Goal: Information Seeking & Learning: Learn about a topic

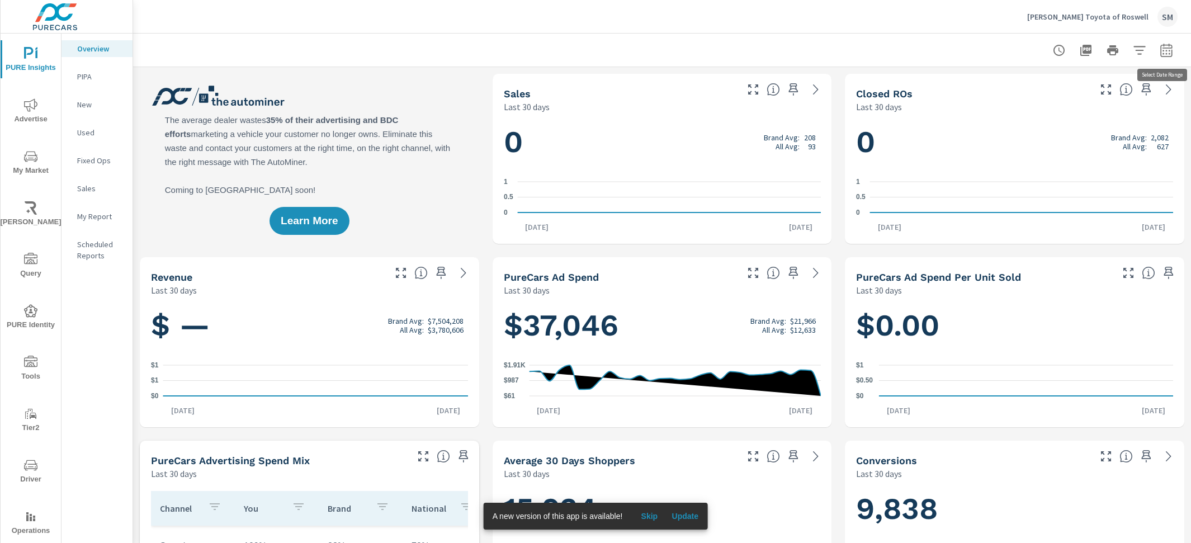
click at [1163, 48] on icon "button" at bounding box center [1166, 50] width 13 height 13
select select "Last 30 days"
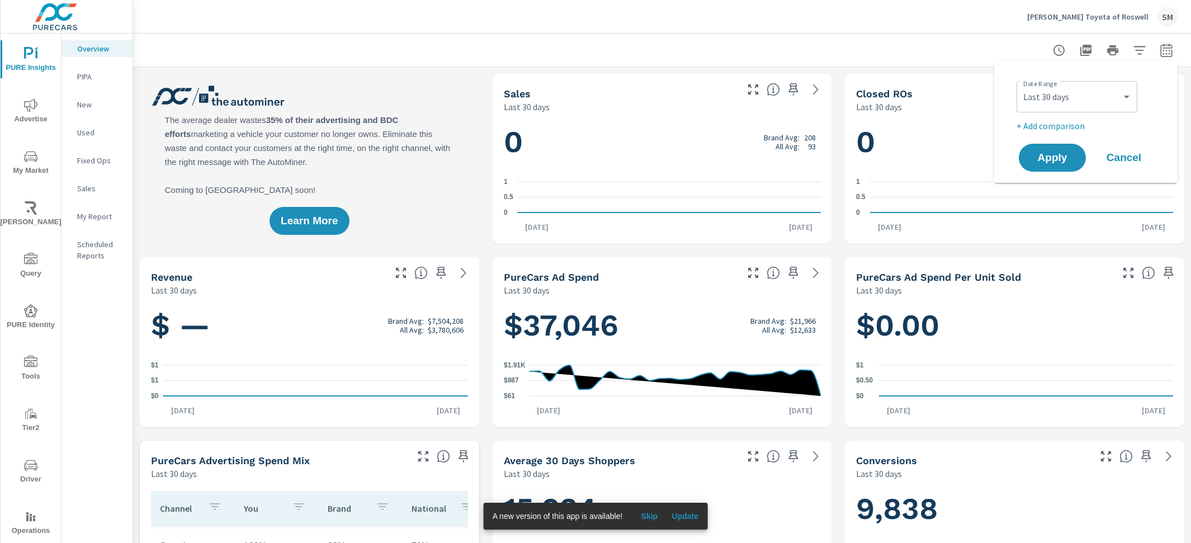
click at [1062, 114] on div "Date Range Custom Yesterday Last week Last 7 days Last 14 days Last 30 days Las…" at bounding box center [1088, 96] width 143 height 38
click at [1059, 118] on div "Date Range Custom Yesterday Last week Last 7 days Last 14 days Last 30 days Las…" at bounding box center [1088, 105] width 143 height 56
click at [1057, 123] on p "+ Add comparison" at bounding box center [1088, 125] width 143 height 13
select select "Previous period"
click at [1042, 177] on button "Apply" at bounding box center [1052, 189] width 69 height 29
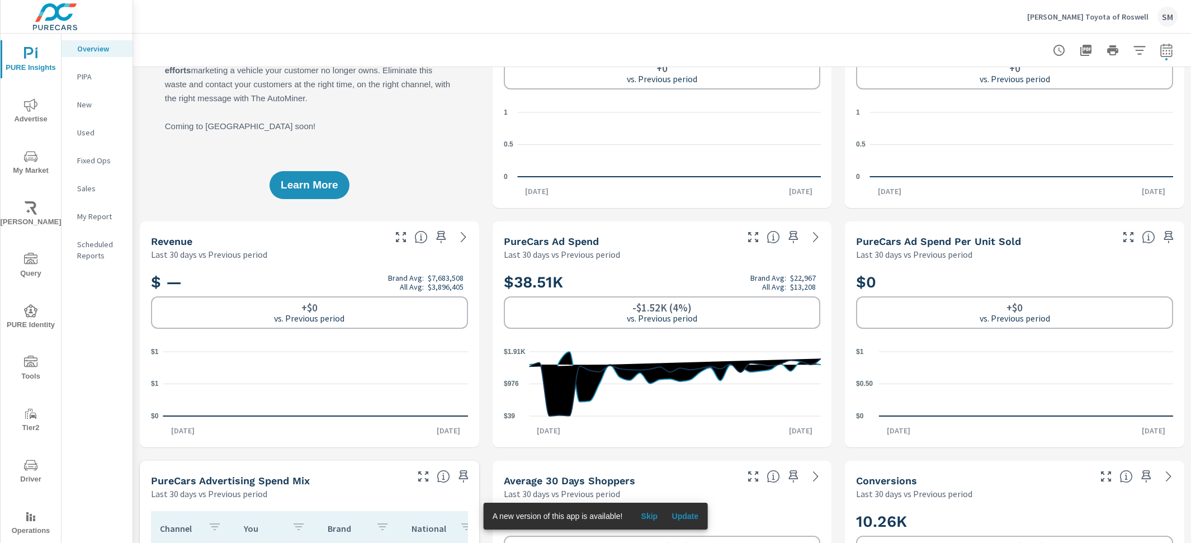
scroll to position [94, 0]
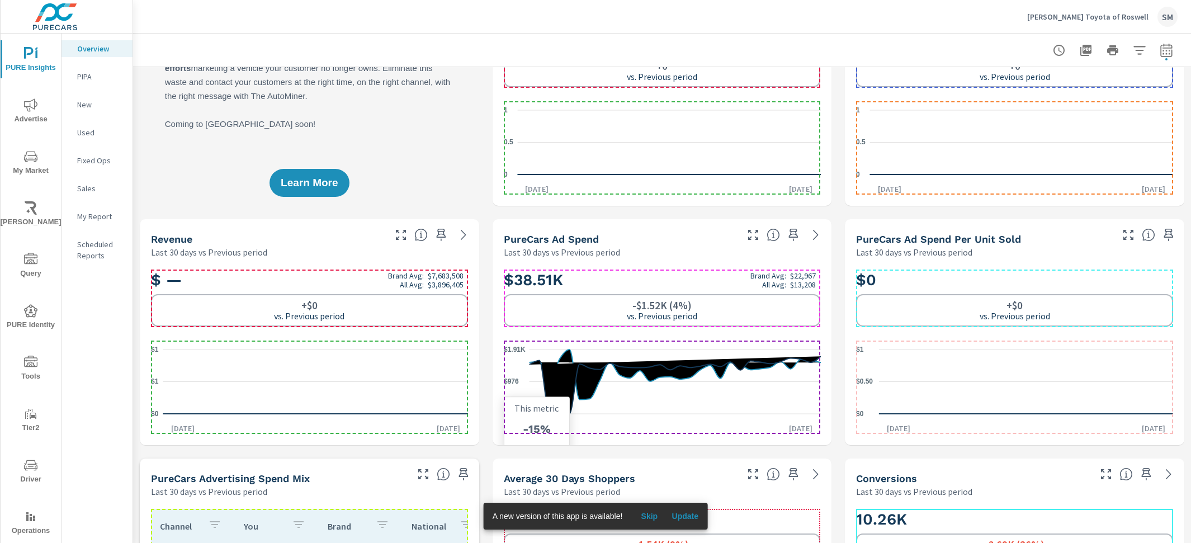
click at [672, 399] on icon "$39 $976 $1.91K" at bounding box center [662, 382] width 317 height 82
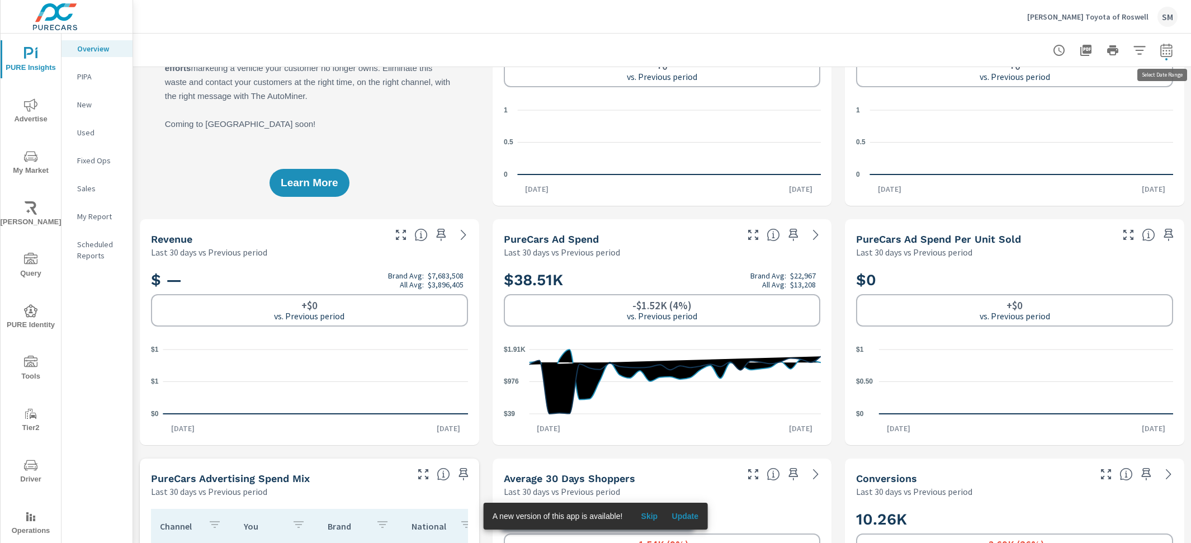
click at [1163, 45] on icon "button" at bounding box center [1166, 50] width 13 height 13
select select "Last 30 days"
select select "Previous period"
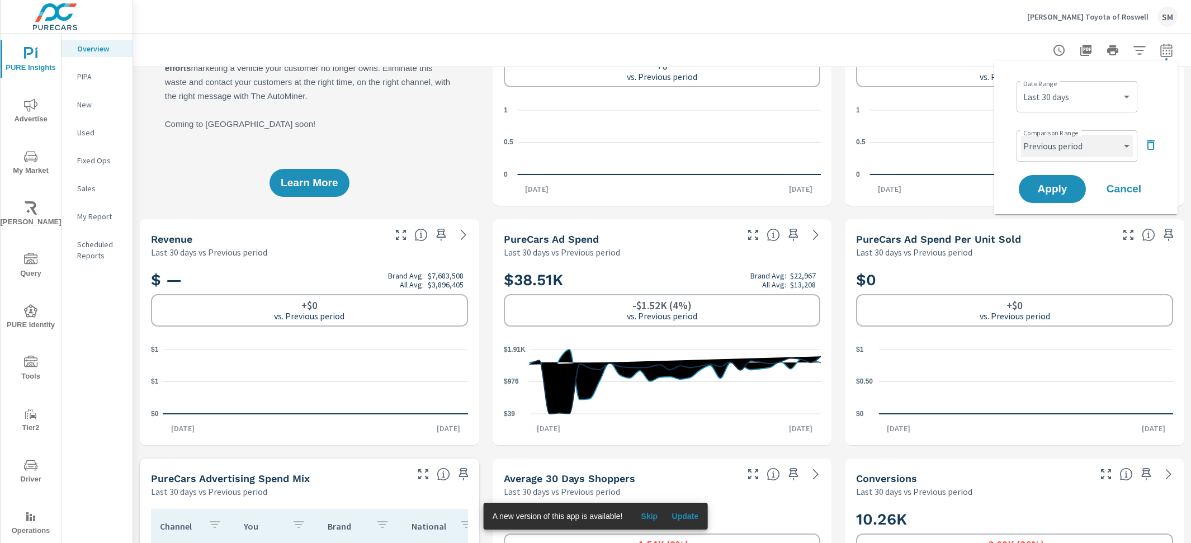
click at [1083, 144] on select "Custom Previous period Previous month Previous year" at bounding box center [1077, 146] width 112 height 22
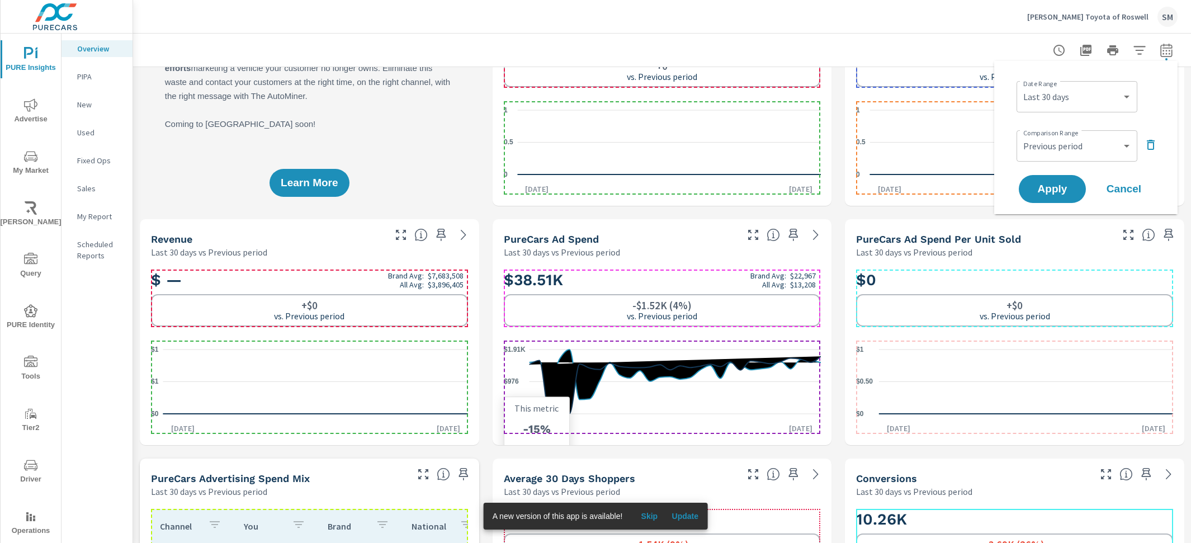
click at [670, 385] on icon "$39 $976 $1.91K" at bounding box center [662, 382] width 317 height 82
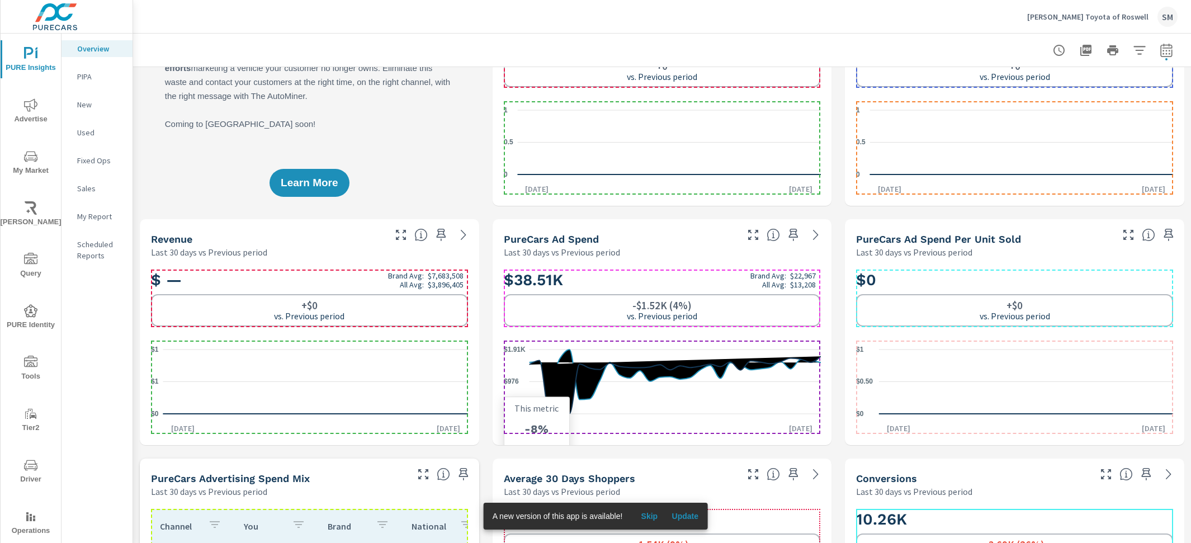
click at [699, 386] on icon "$39 $976 $1.91K" at bounding box center [662, 382] width 317 height 82
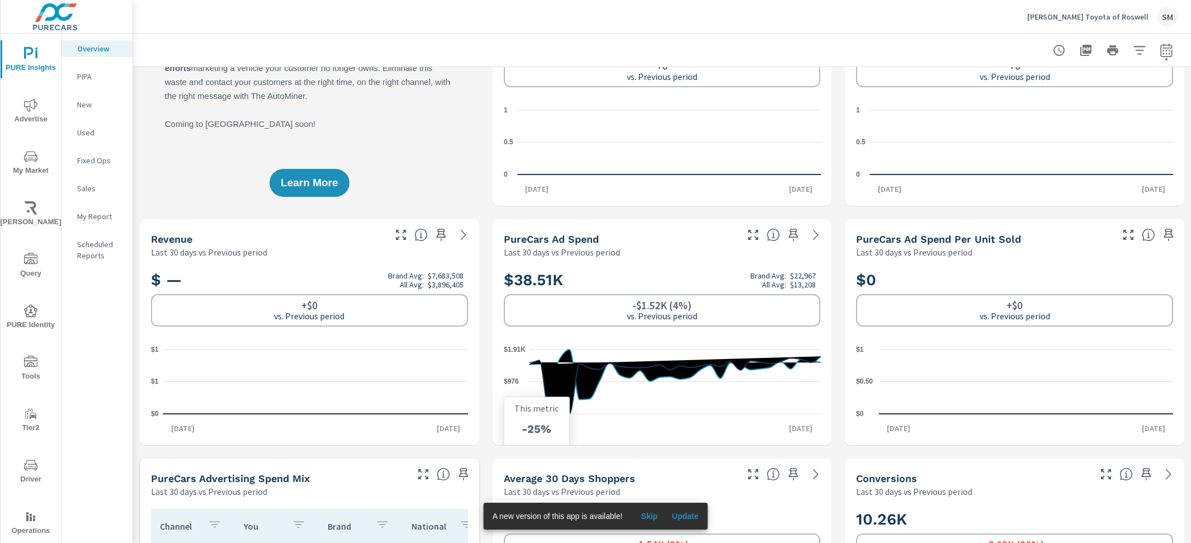
click at [603, 392] on icon "$39 $976 $1.91K" at bounding box center [662, 382] width 317 height 82
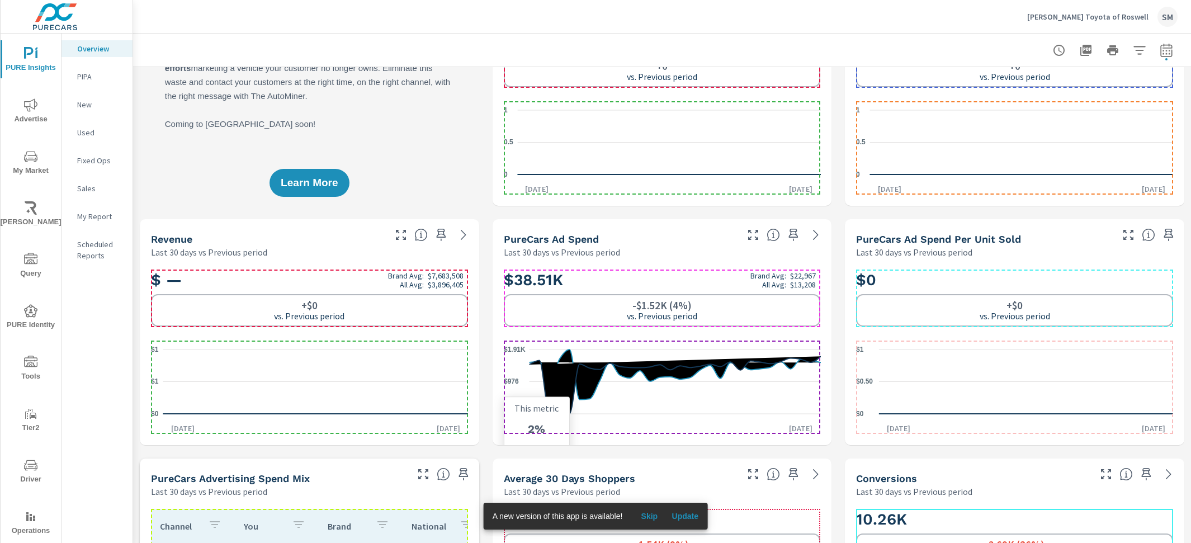
click at [612, 389] on icon "$39 $976 $1.91K" at bounding box center [662, 382] width 317 height 82
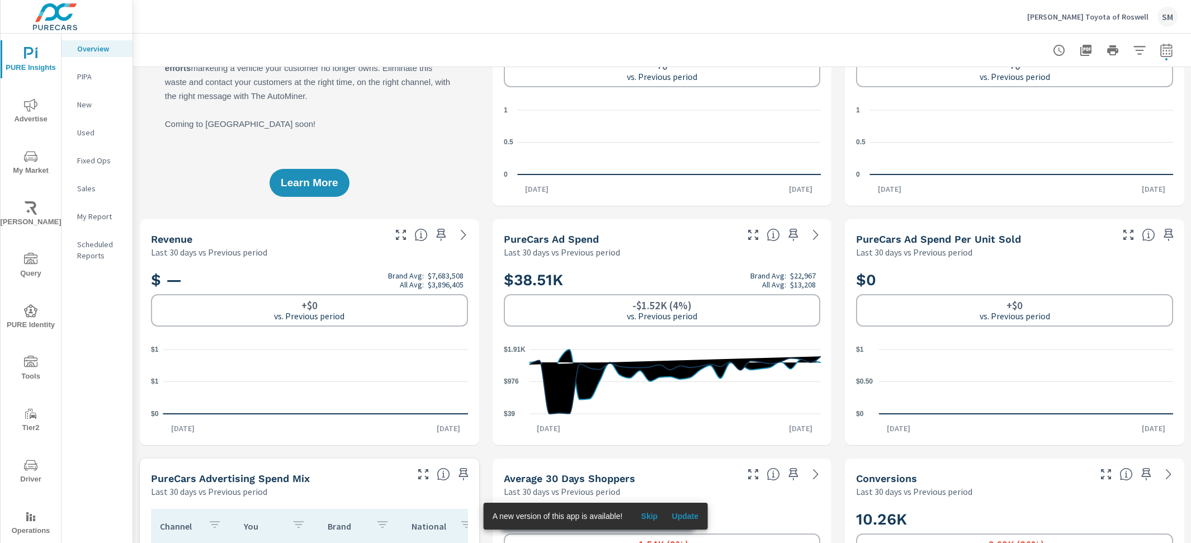
click at [657, 518] on span "Skip" at bounding box center [649, 516] width 27 height 10
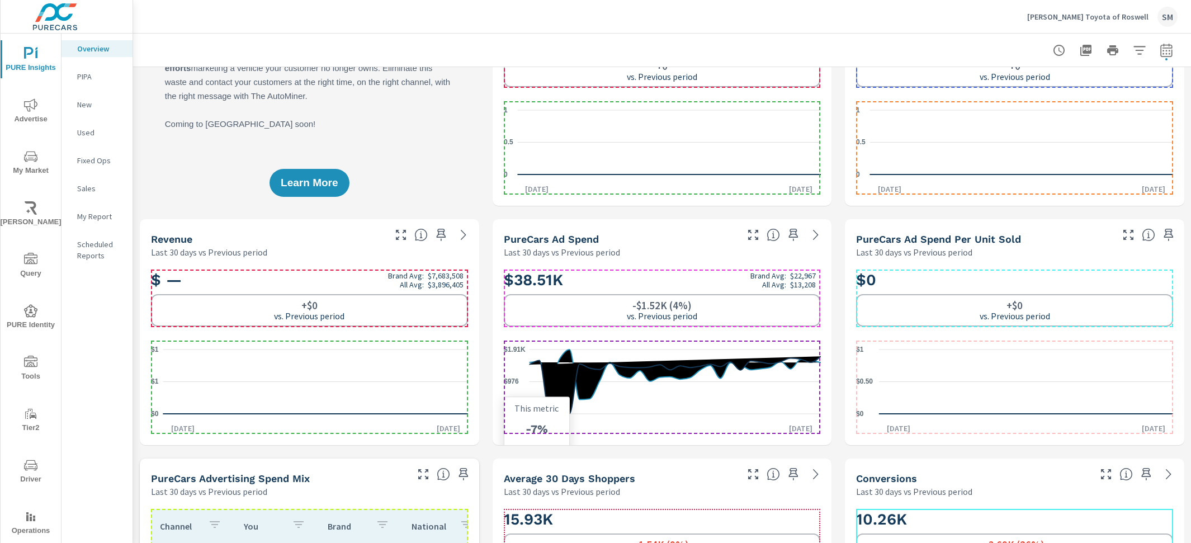
click at [637, 360] on icon "$39 $976 $1.91K" at bounding box center [662, 382] width 317 height 82
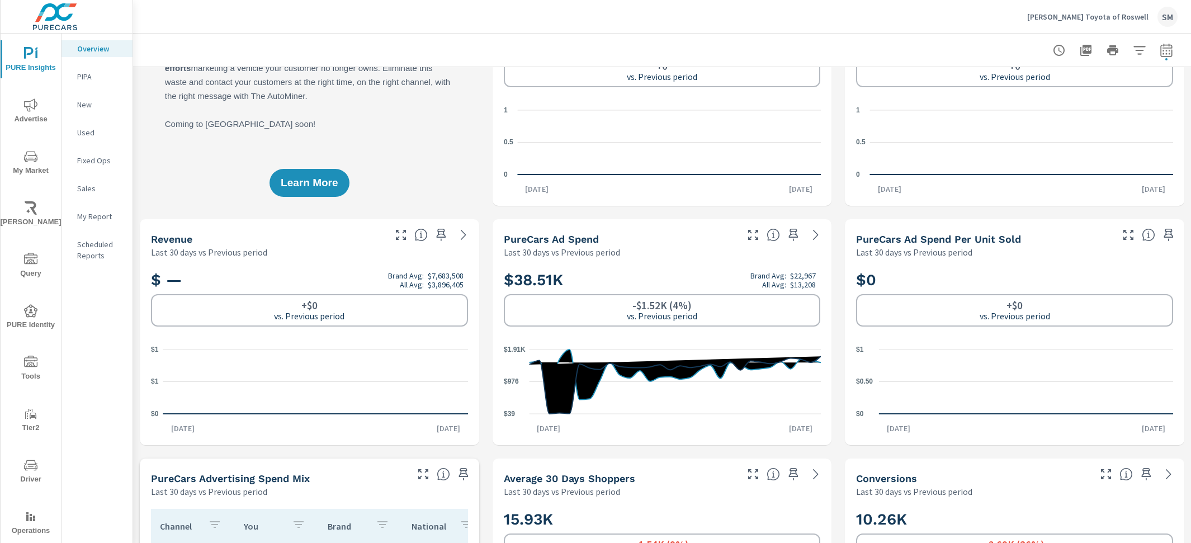
click at [1145, 19] on p "Nalley Toyota of Roswell" at bounding box center [1088, 17] width 121 height 10
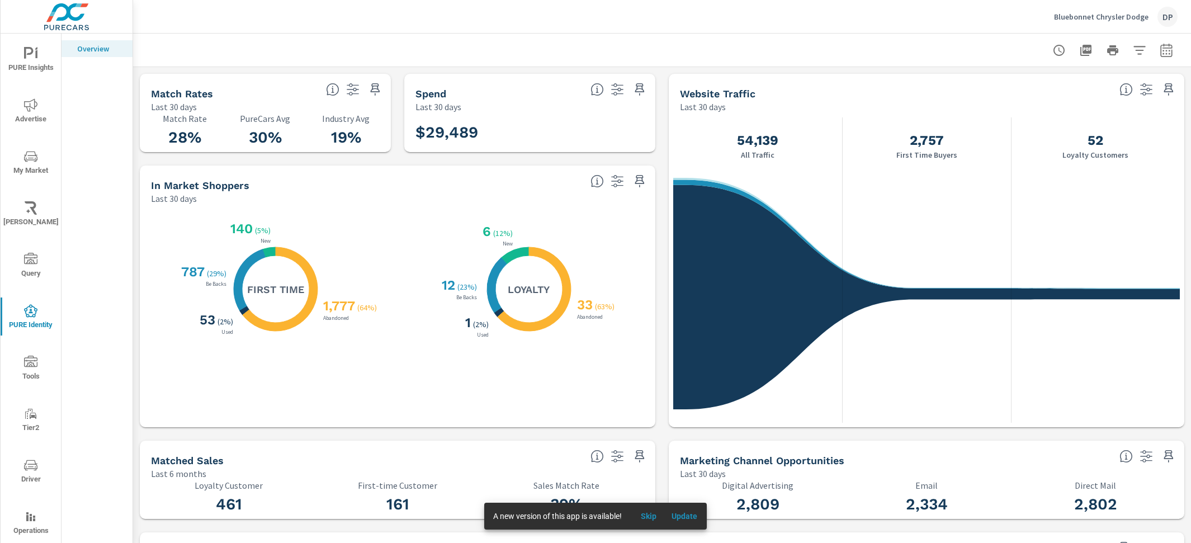
scroll to position [342, 0]
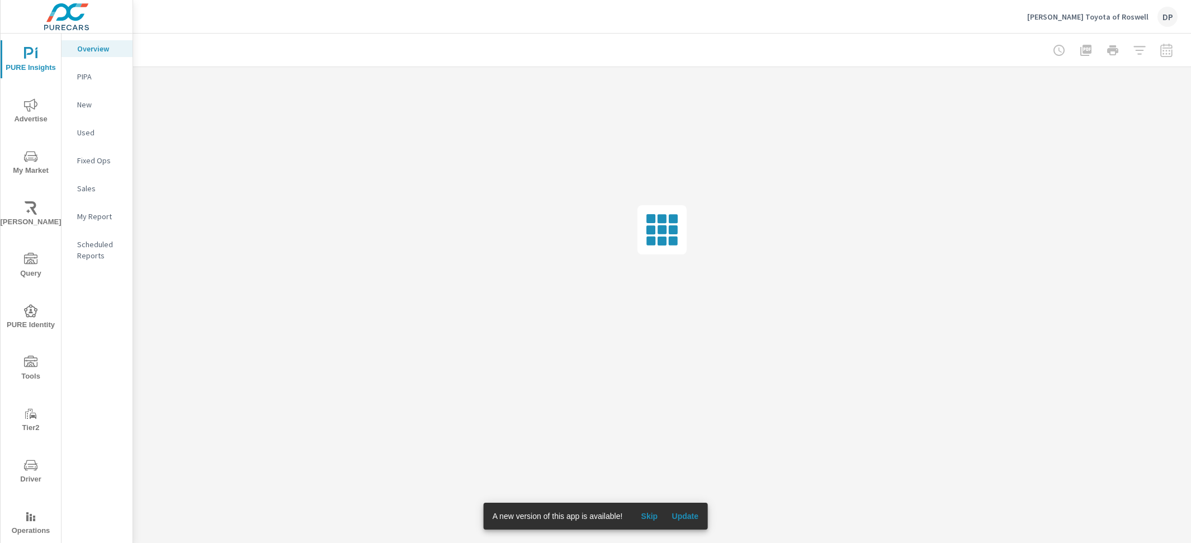
click at [1125, 18] on p "Nalley Toyota of Roswell" at bounding box center [1088, 17] width 121 height 10
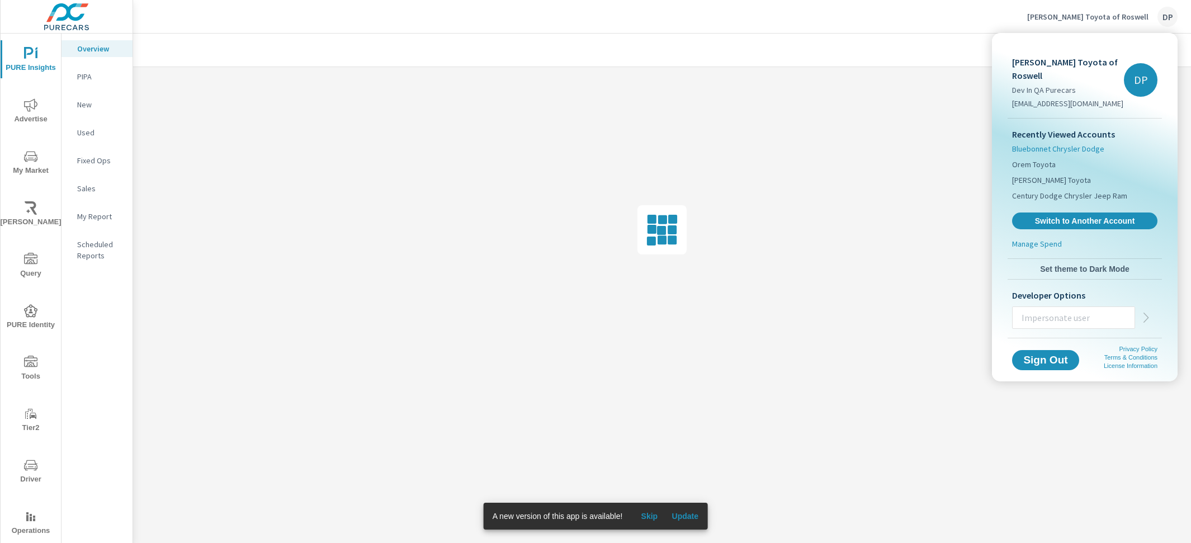
click at [1089, 143] on span "Bluebonnet Chrysler Dodge" at bounding box center [1058, 148] width 92 height 11
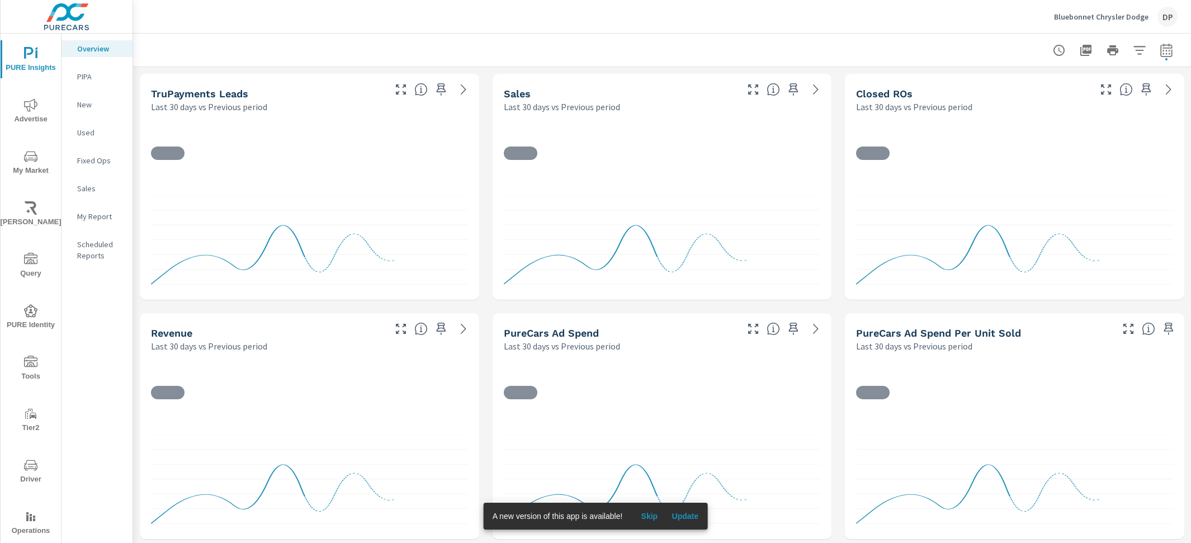
click at [96, 218] on p "My Report" at bounding box center [100, 216] width 46 height 11
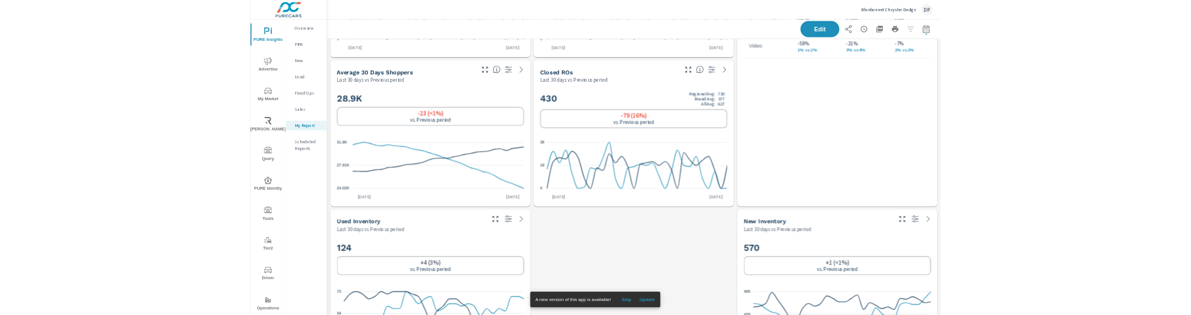
scroll to position [301, 0]
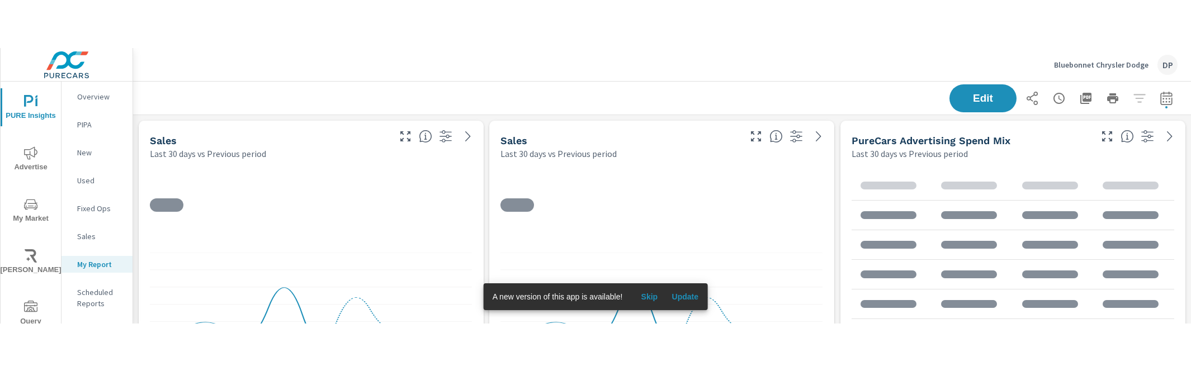
scroll to position [778, 1058]
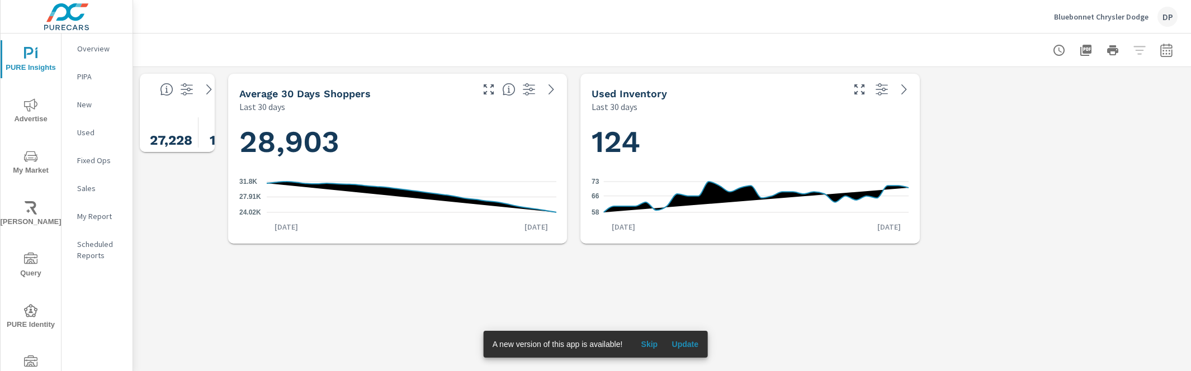
click at [841, 86] on div "Used Inventory Last 30 days" at bounding box center [714, 94] width 266 height 40
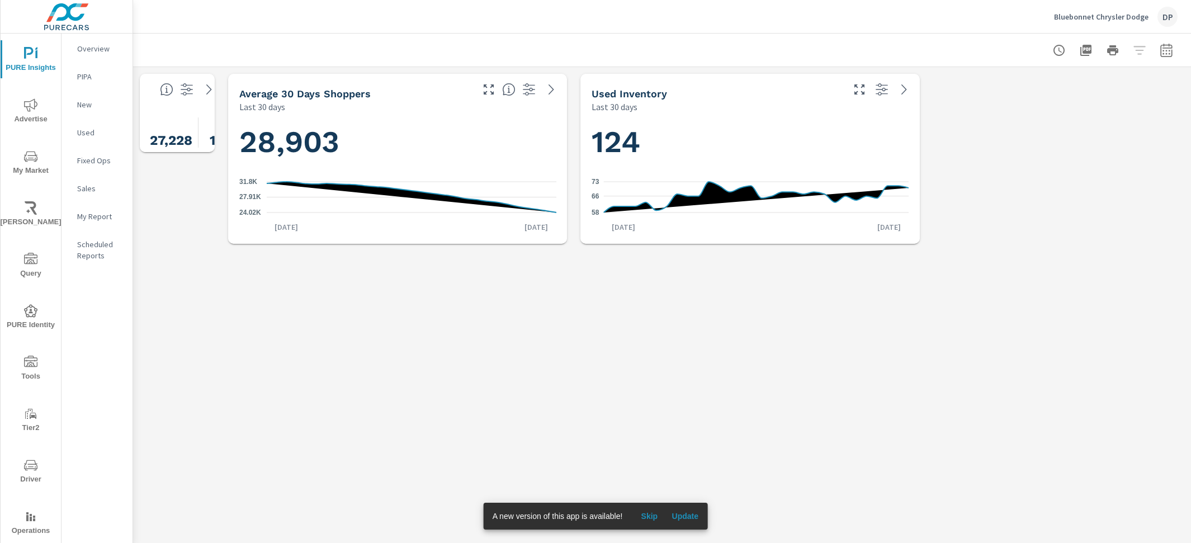
click at [90, 45] on p "Overview" at bounding box center [100, 48] width 46 height 11
